Goal: Transaction & Acquisition: Obtain resource

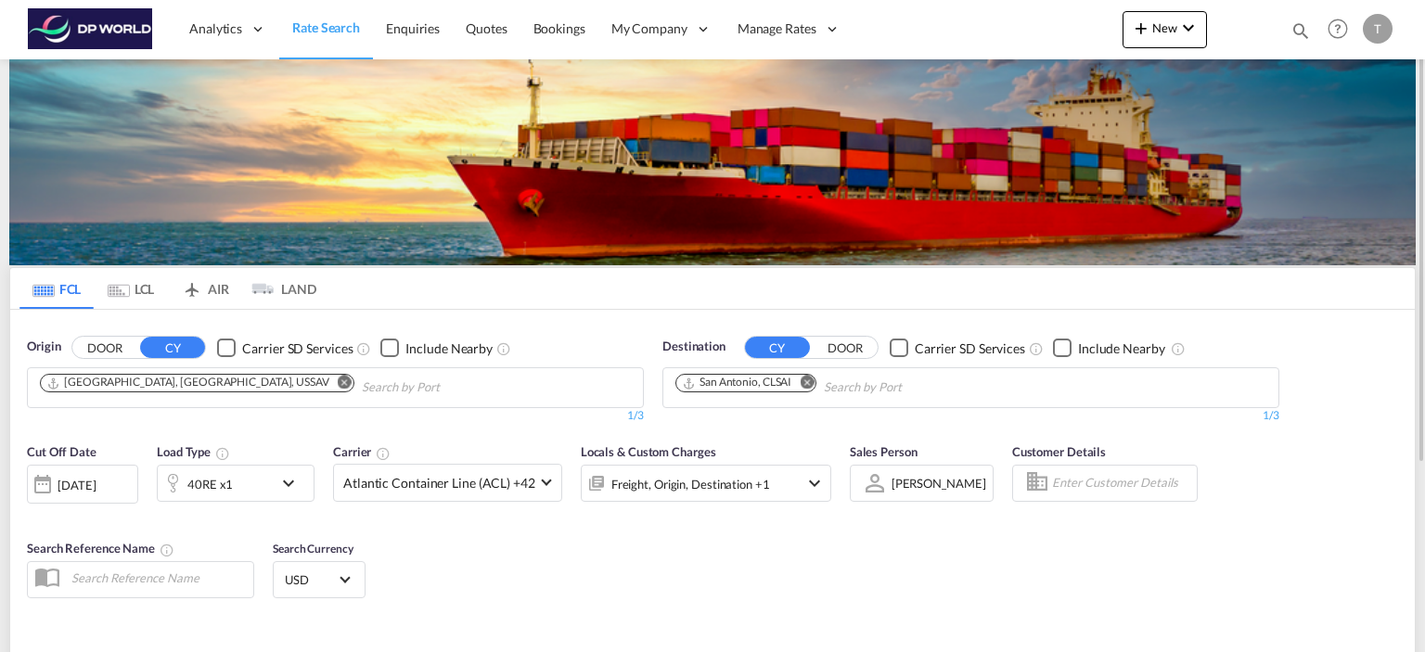
click at [338, 380] on md-icon "Remove" at bounding box center [345, 383] width 14 height 14
click at [179, 383] on input "Chips input." at bounding box center [128, 388] width 176 height 30
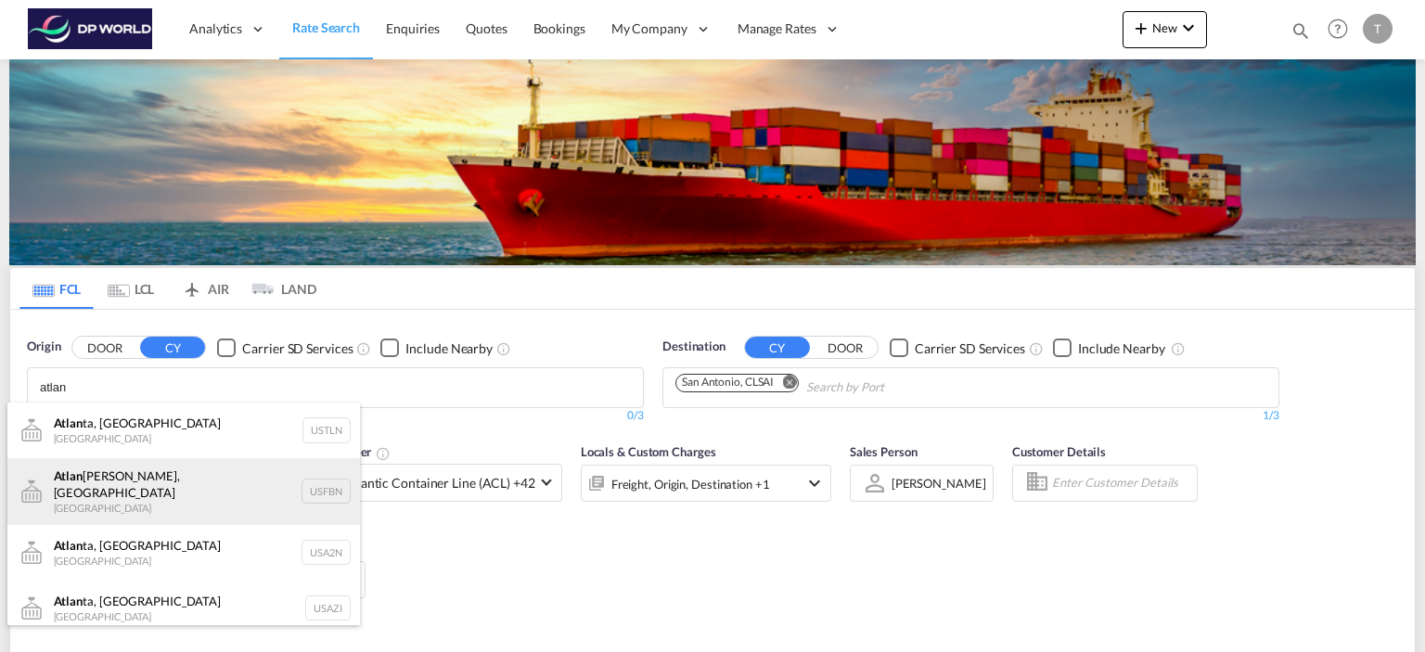
scroll to position [56, 0]
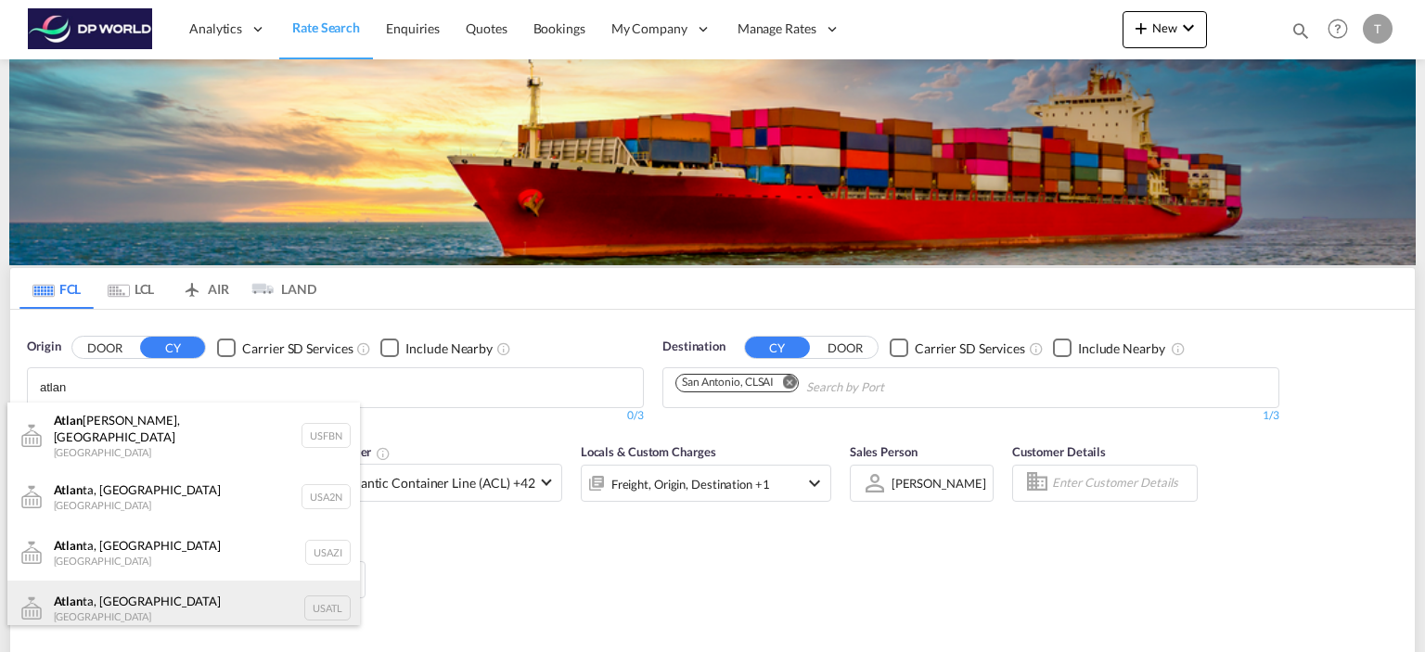
type input "atlan"
click at [114, 598] on div "Atlan ta, [GEOGRAPHIC_DATA] [GEOGRAPHIC_DATA] USATL" at bounding box center [183, 609] width 353 height 56
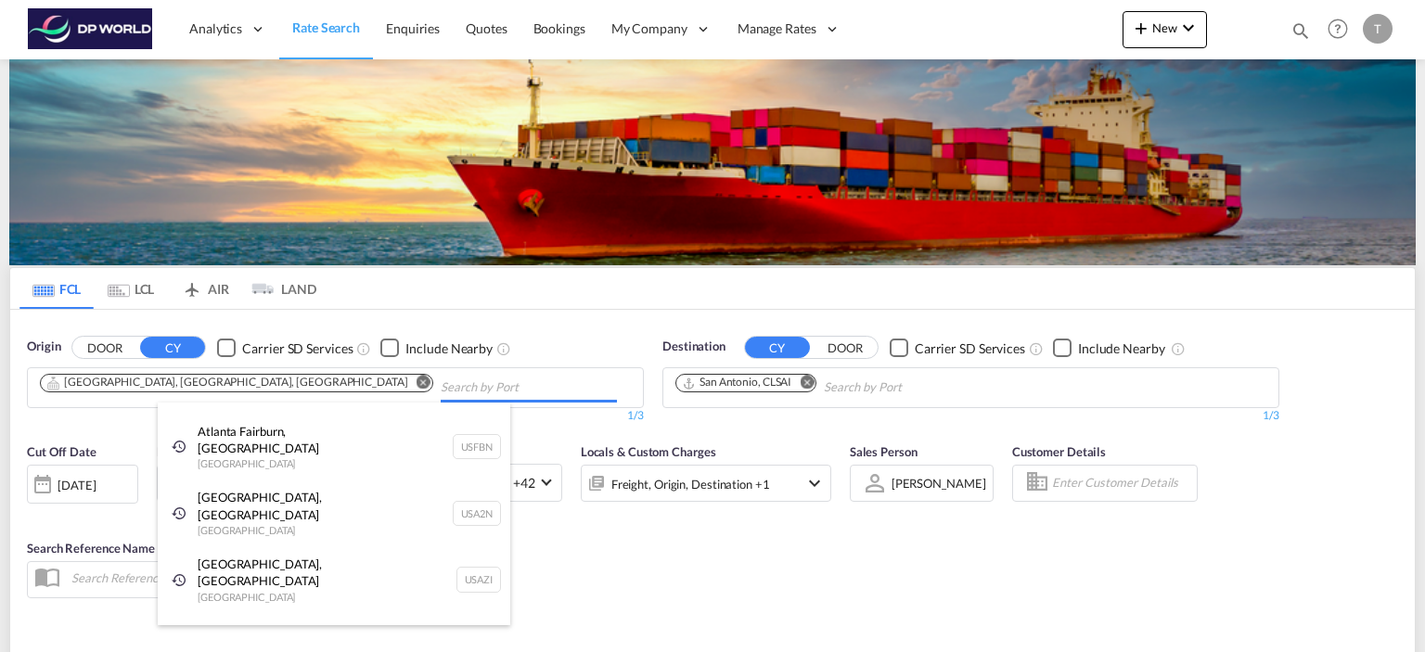
scroll to position [28, 0]
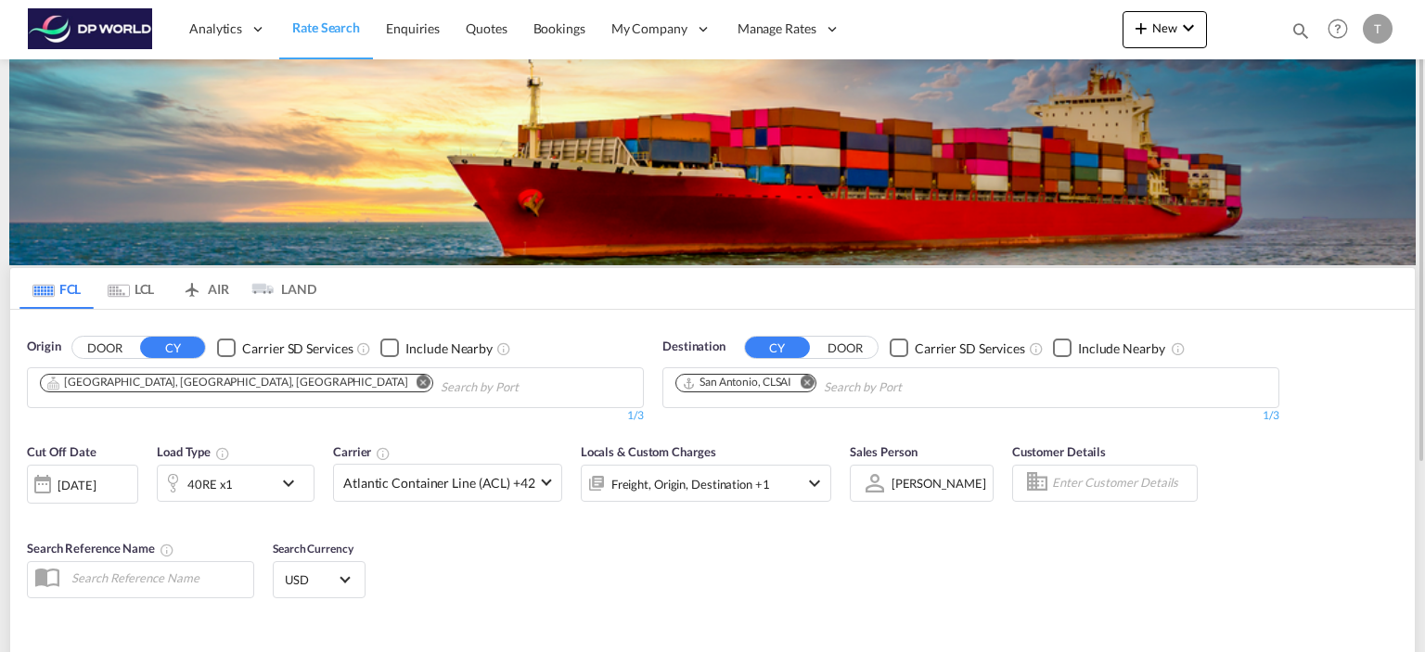
click at [803, 377] on md-icon "Remove" at bounding box center [807, 383] width 14 height 14
click at [738, 382] on body "Analytics Reports Dashboard Rate Search Enquiries Quotes Bookings" at bounding box center [712, 326] width 1425 height 652
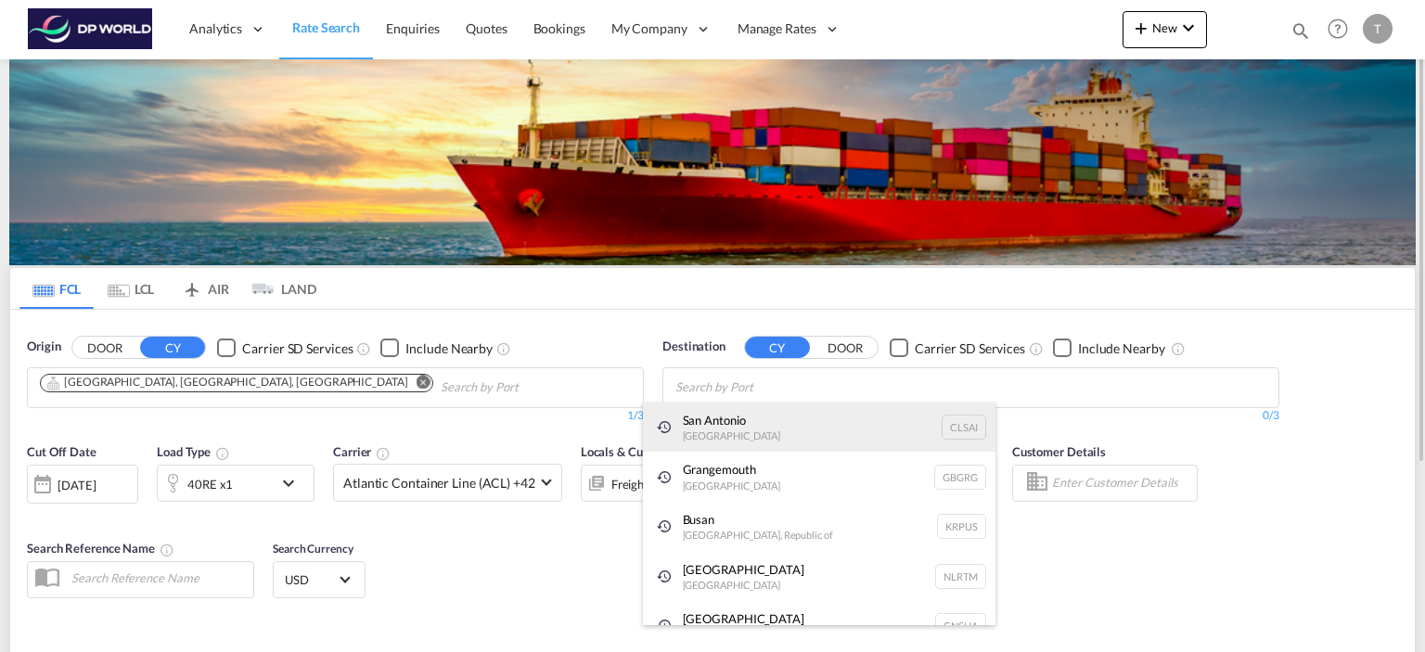
click at [724, 421] on div "San Antonio [GEOGRAPHIC_DATA] CLSAI" at bounding box center [819, 428] width 353 height 50
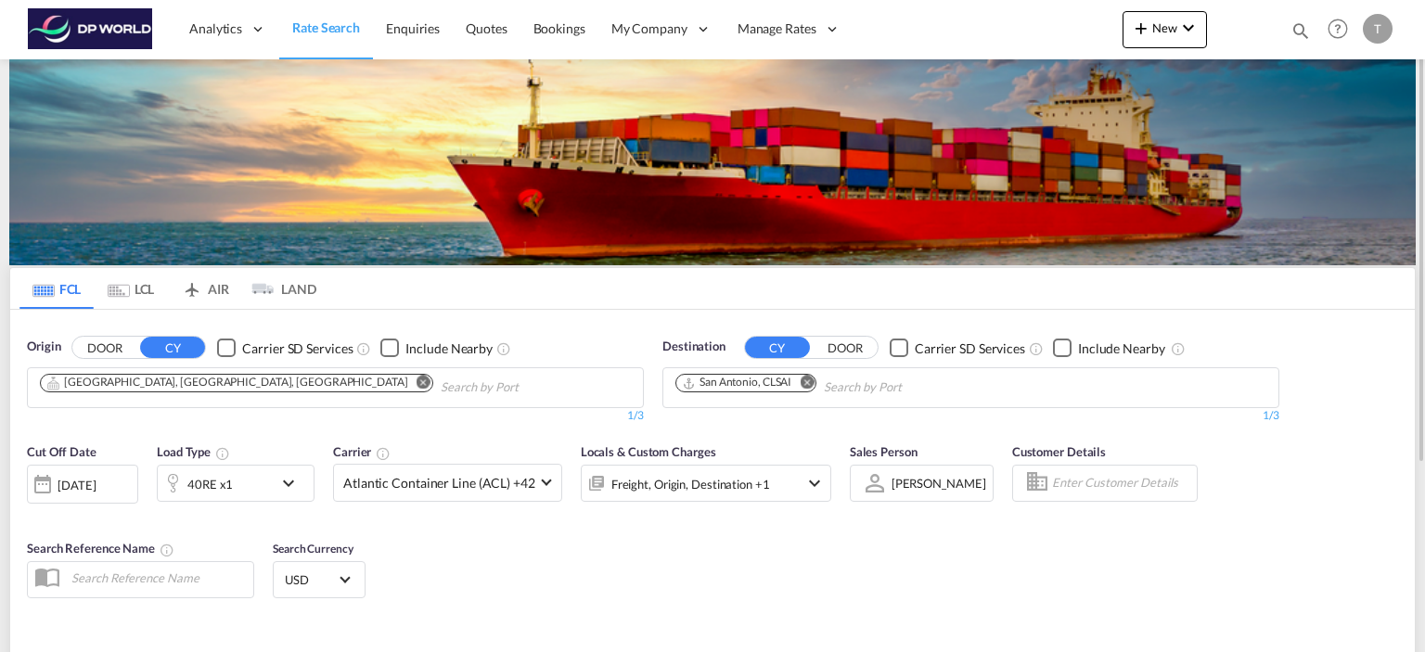
click at [286, 485] on md-icon "icon-chevron-down" at bounding box center [293, 483] width 32 height 22
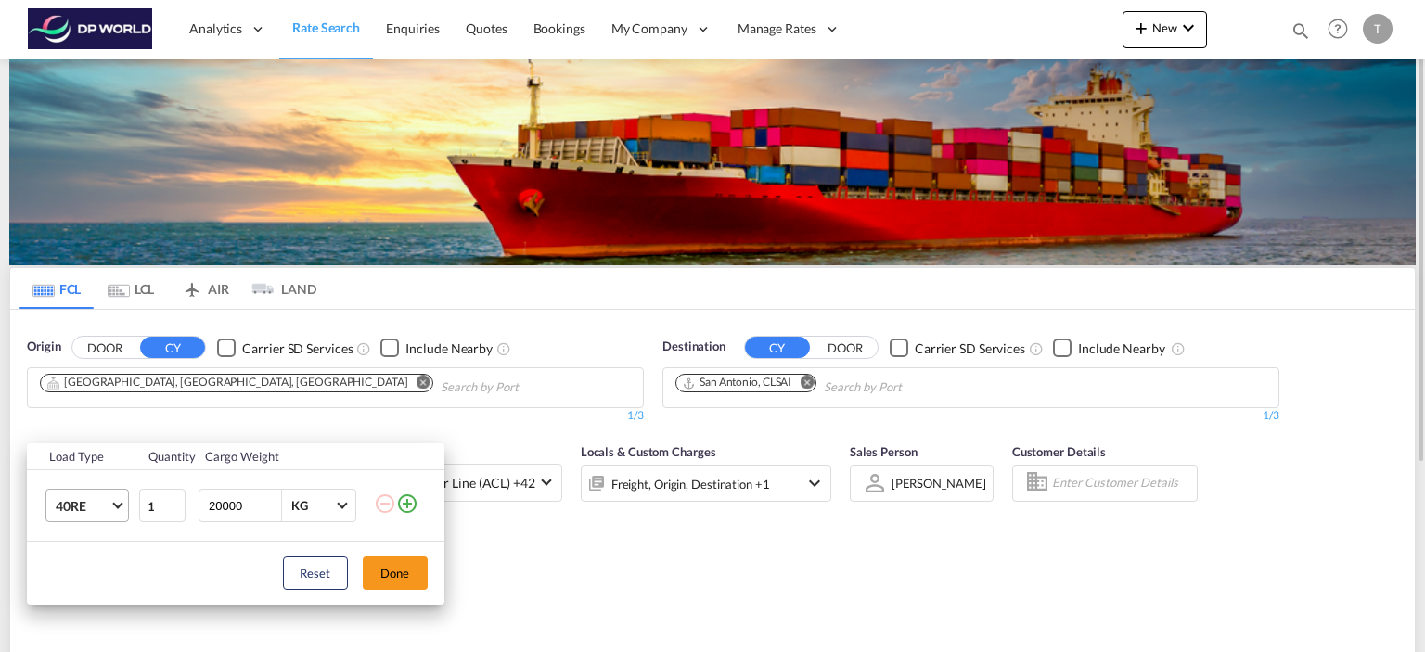
click at [112, 507] on md-select-value "40RE" at bounding box center [91, 506] width 74 height 32
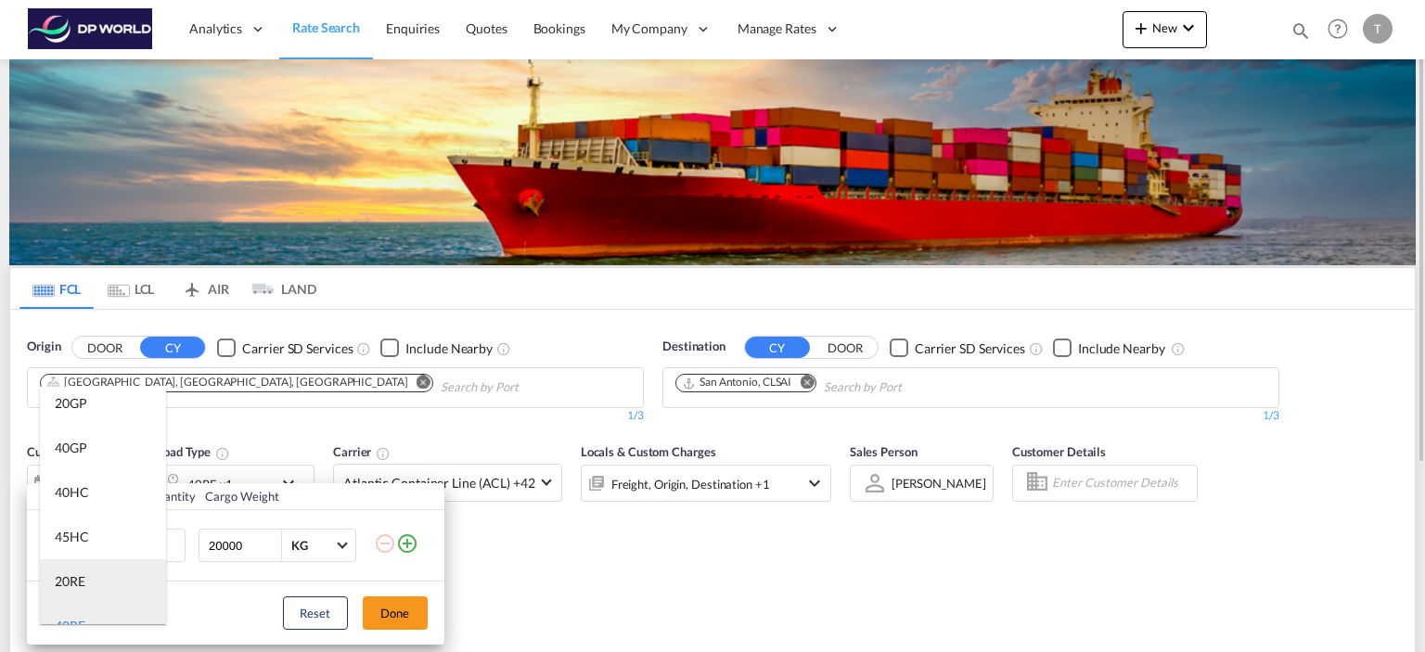
scroll to position [0, 0]
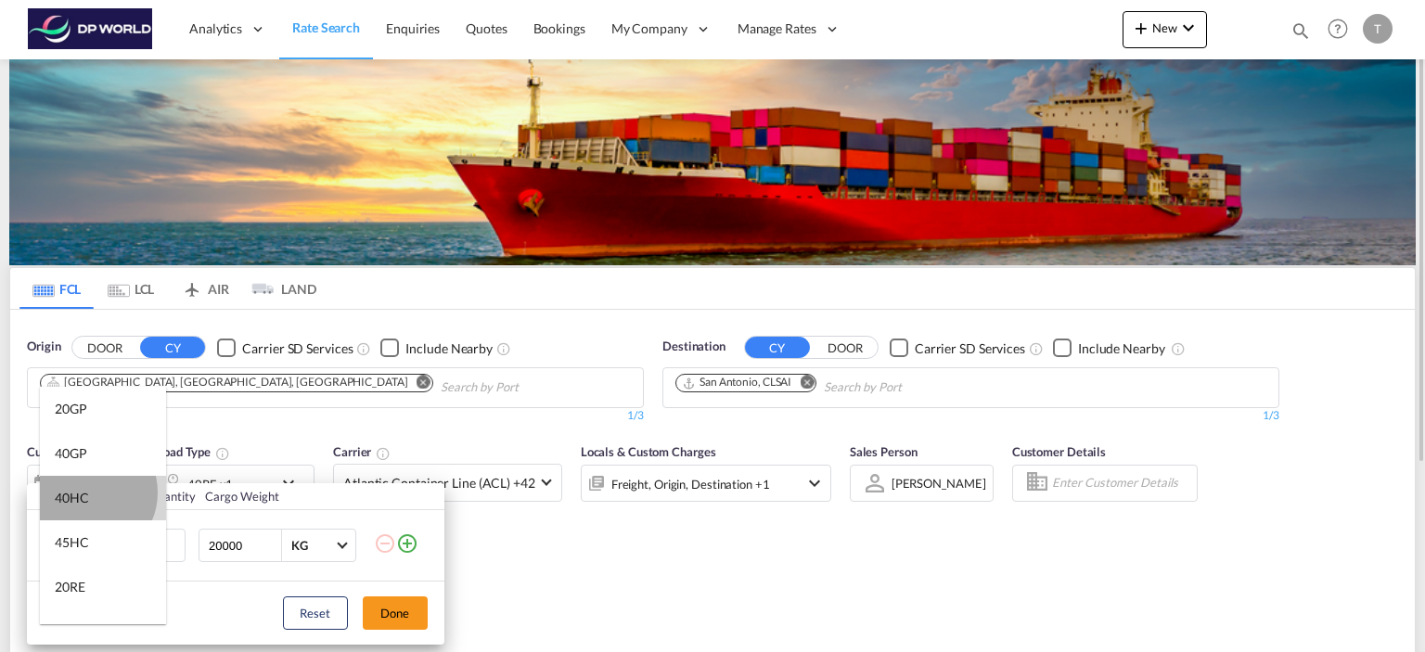
click at [85, 493] on div "40HC" at bounding box center [72, 498] width 34 height 19
click at [391, 611] on button "Done" at bounding box center [395, 612] width 65 height 33
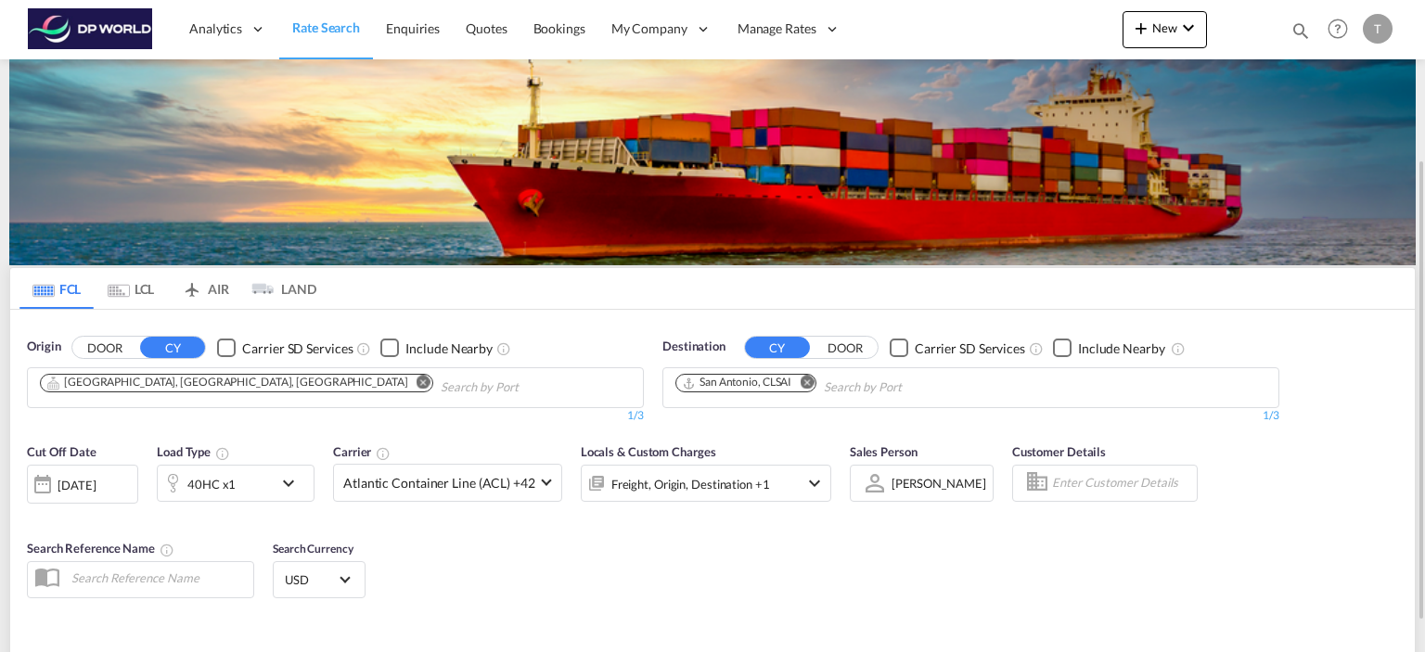
scroll to position [186, 0]
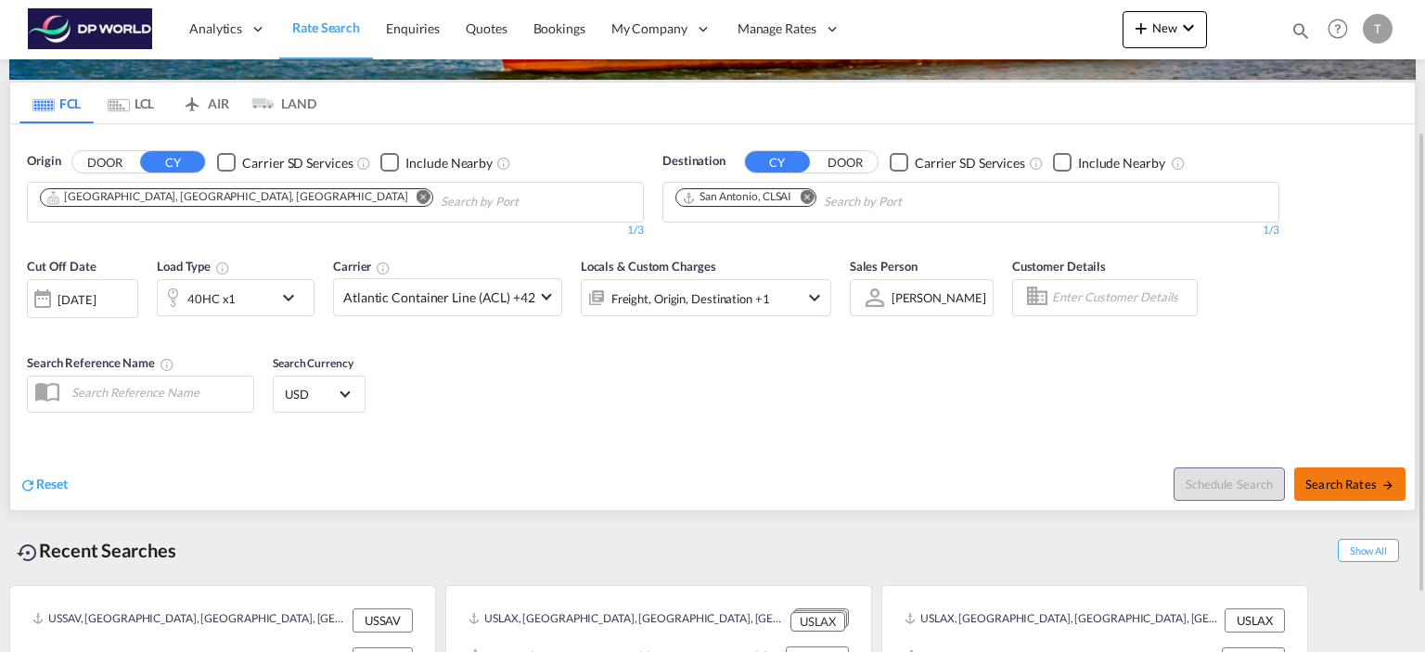
click at [1328, 482] on span "Search Rates" at bounding box center [1349, 484] width 89 height 15
type input "USATL to CLSAI / [DATE]"
